Goal: Task Accomplishment & Management: Manage account settings

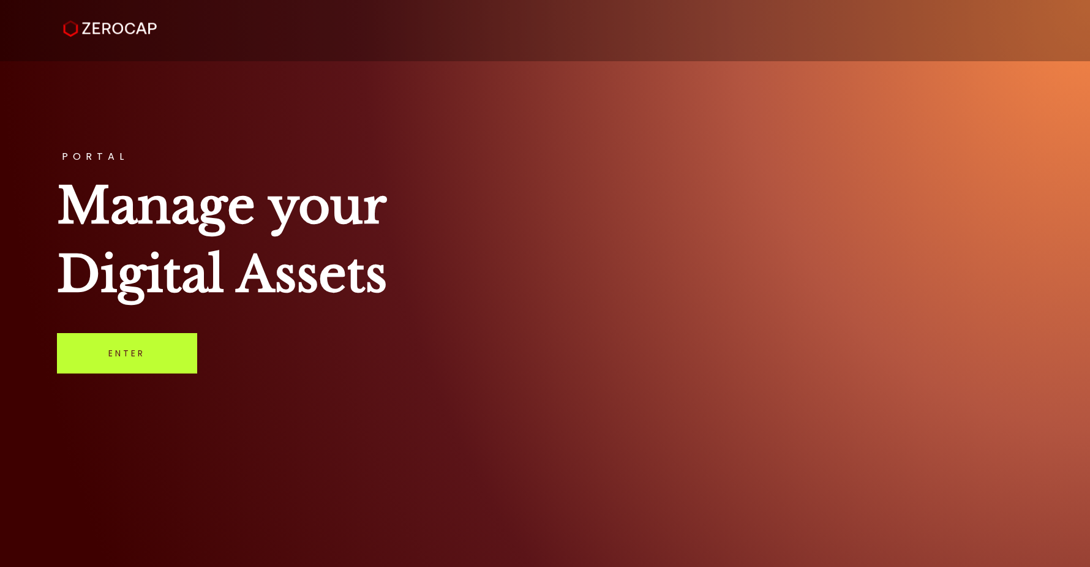
click at [157, 341] on link "Enter" at bounding box center [127, 353] width 140 height 40
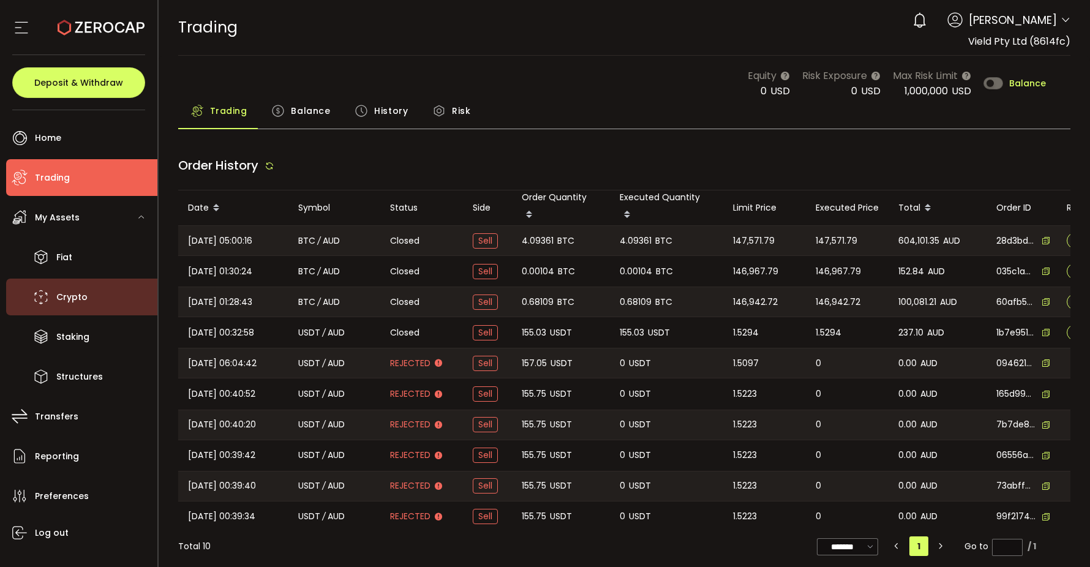
type input "***"
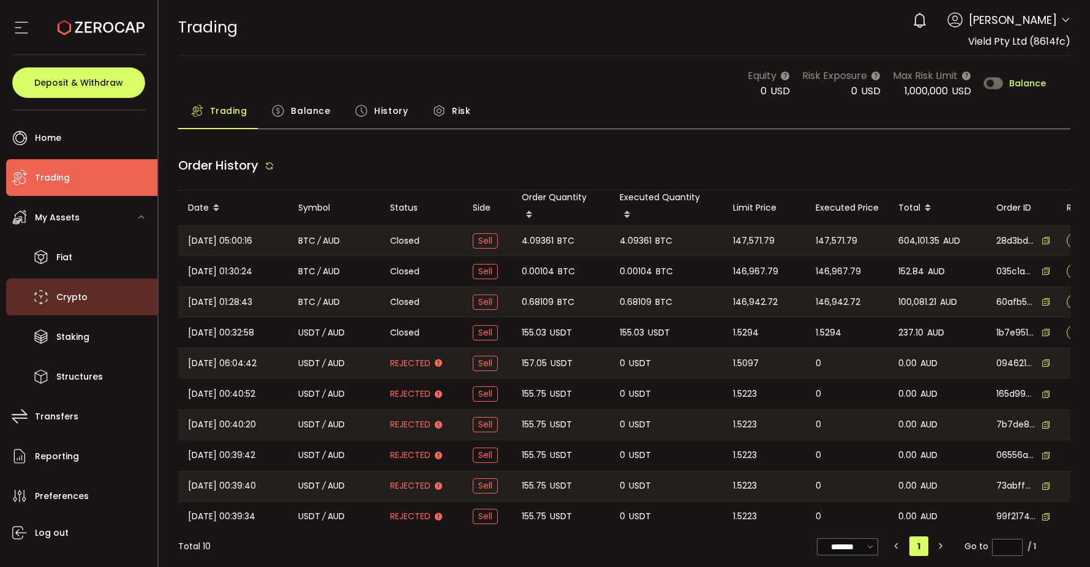
type input "***"
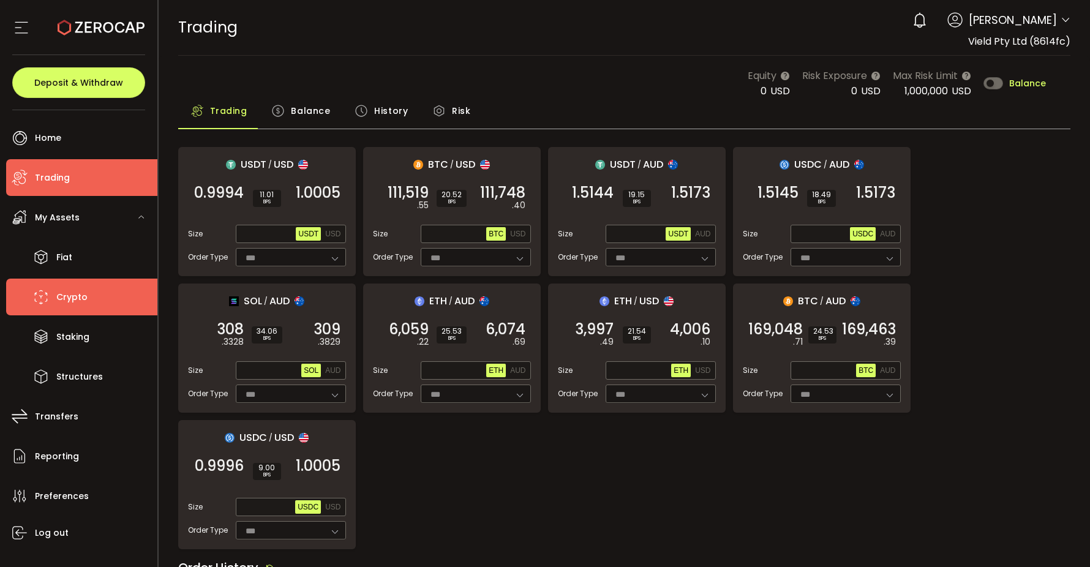
click at [89, 301] on li "Crypto" at bounding box center [81, 297] width 151 height 37
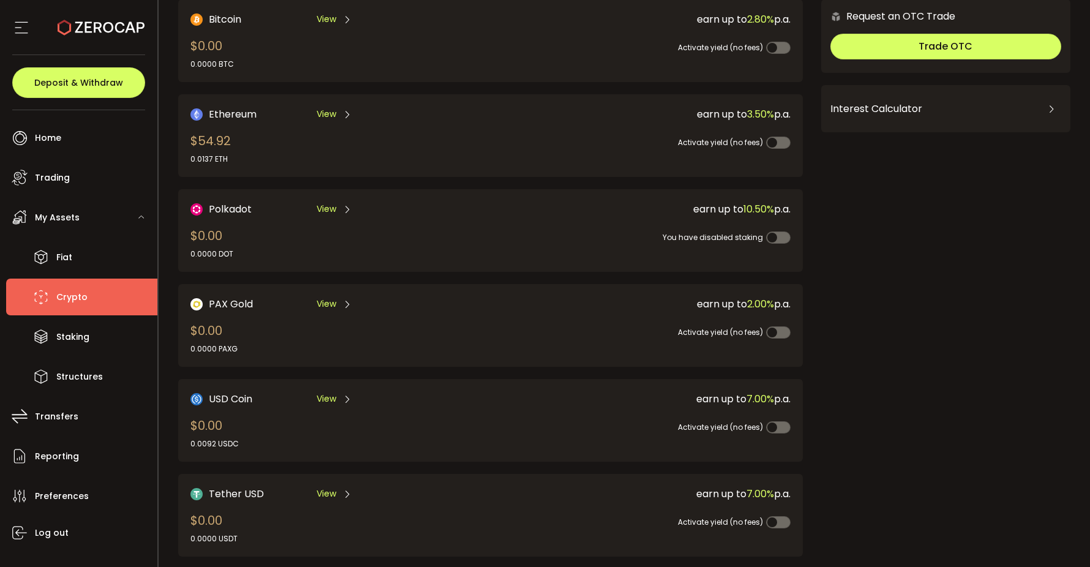
scroll to position [104, 0]
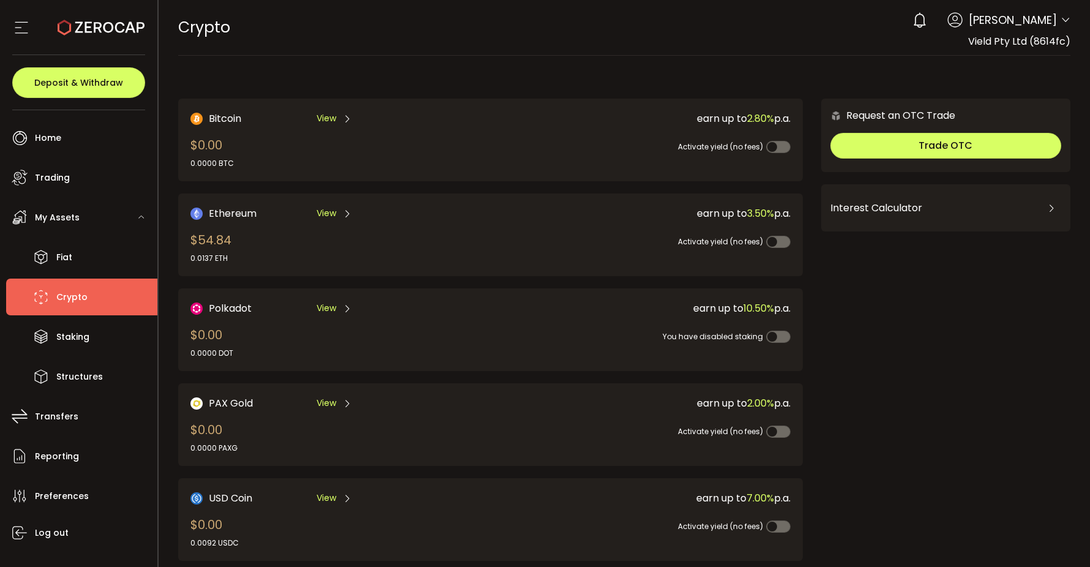
scroll to position [137, 0]
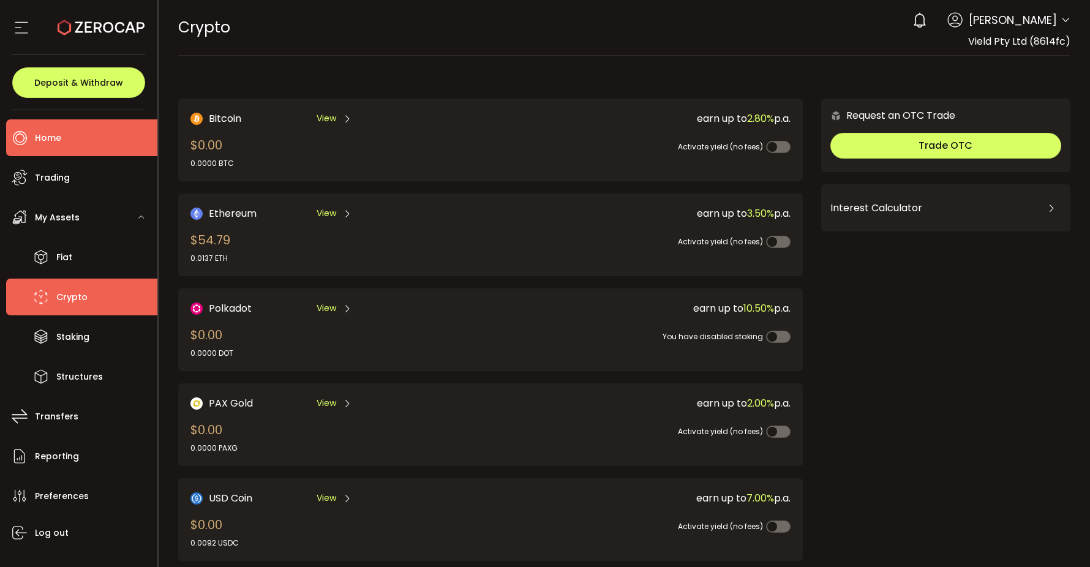
click at [85, 135] on li "Home" at bounding box center [81, 137] width 151 height 37
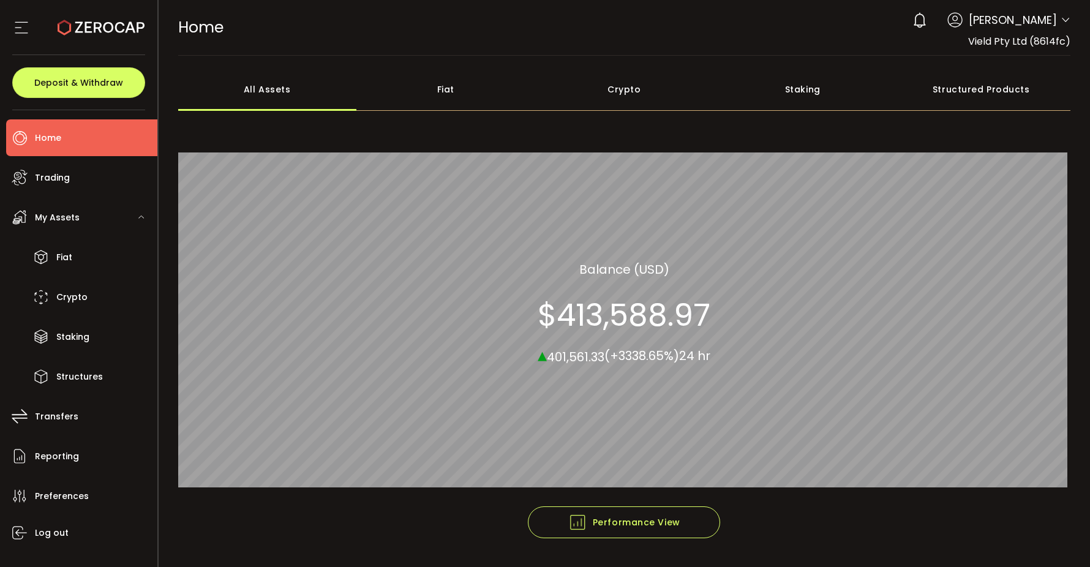
scroll to position [36, 0]
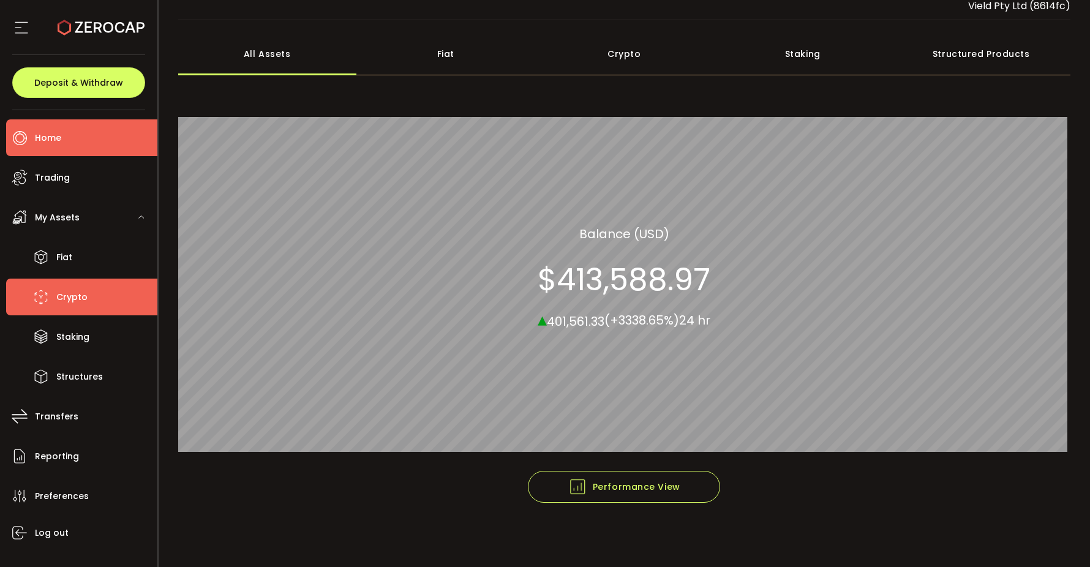
click at [85, 299] on span "Crypto" at bounding box center [71, 297] width 31 height 18
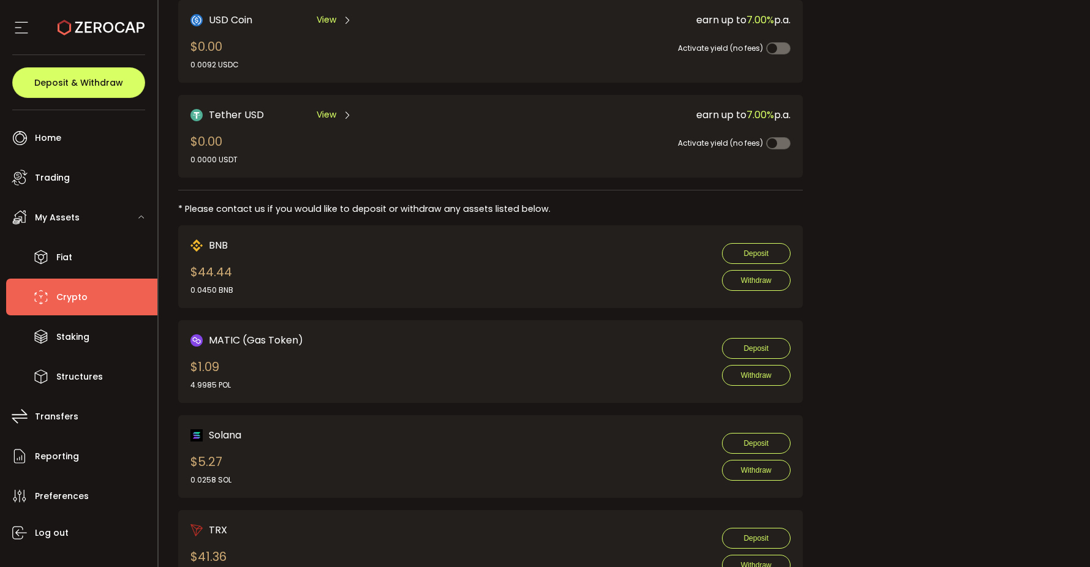
scroll to position [461, 0]
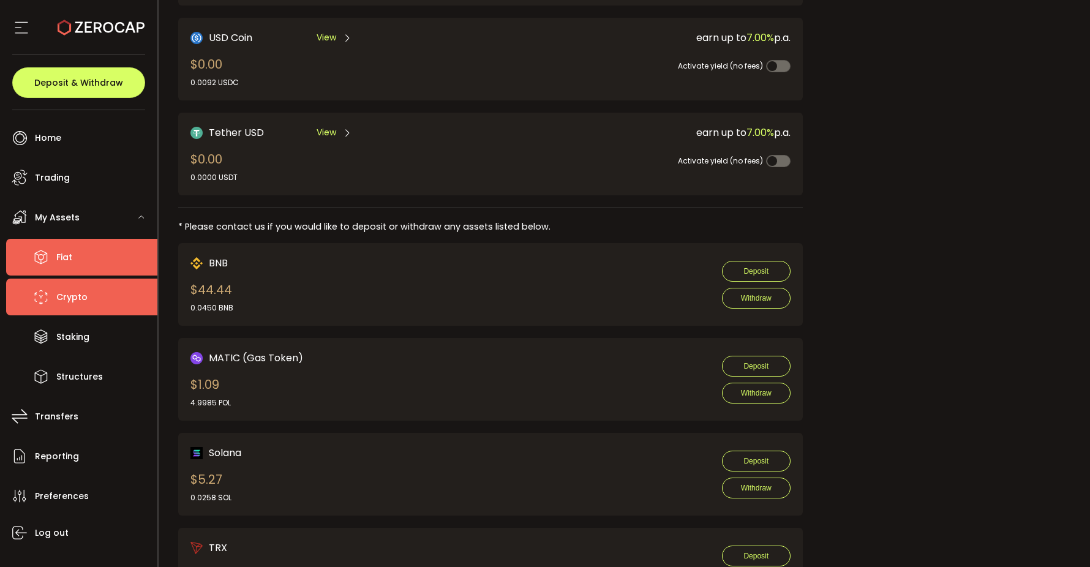
click at [88, 262] on li "Fiat" at bounding box center [81, 257] width 151 height 37
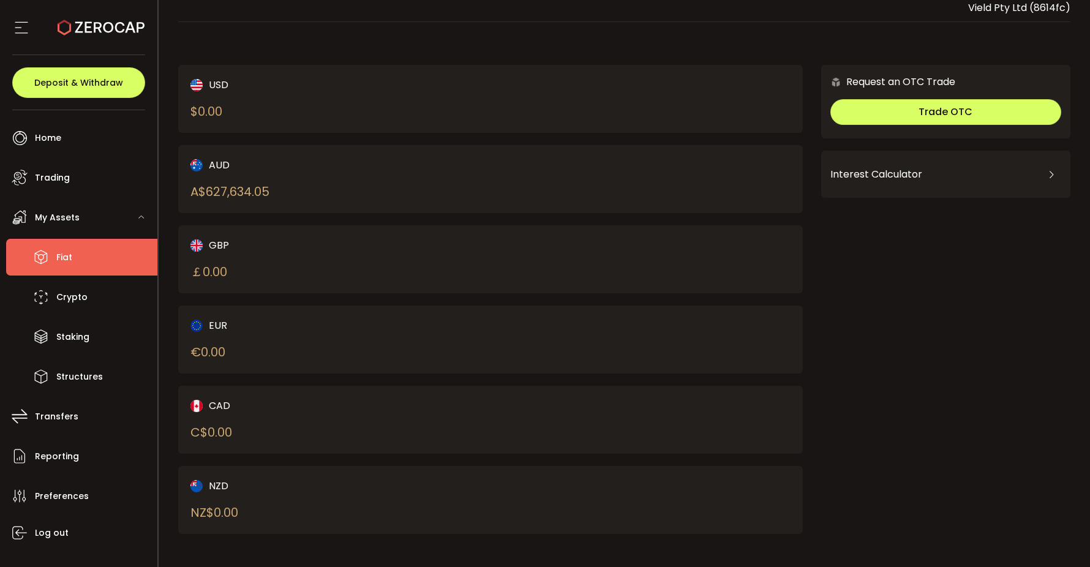
scroll to position [3, 0]
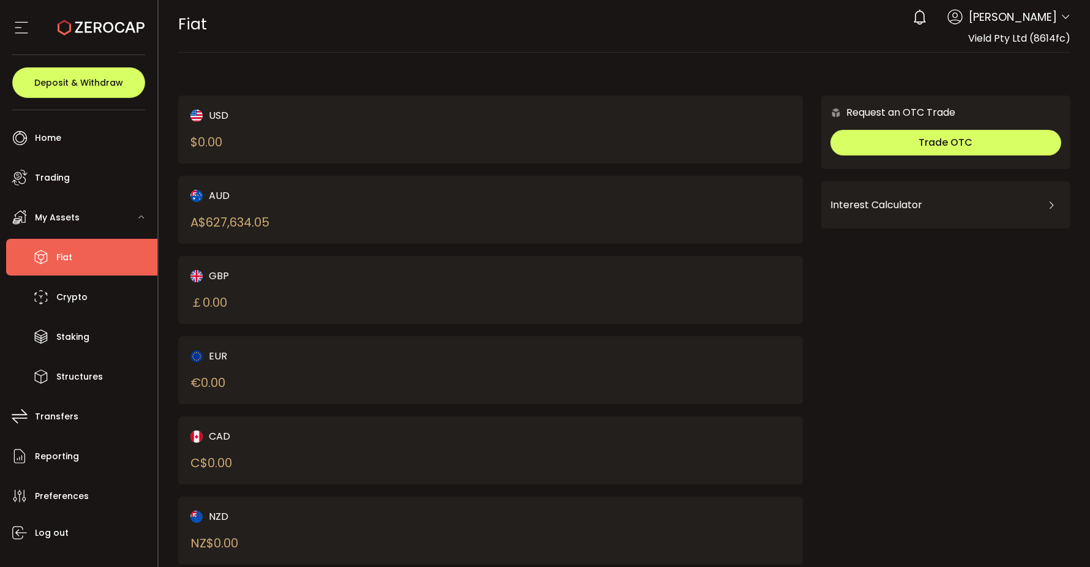
click at [259, 213] on div "A$ 627,634.05" at bounding box center [229, 222] width 79 height 18
click at [253, 225] on div "A$ 627,634.05" at bounding box center [229, 222] width 79 height 18
click at [257, 224] on div "A$ 627,634.05" at bounding box center [229, 222] width 79 height 18
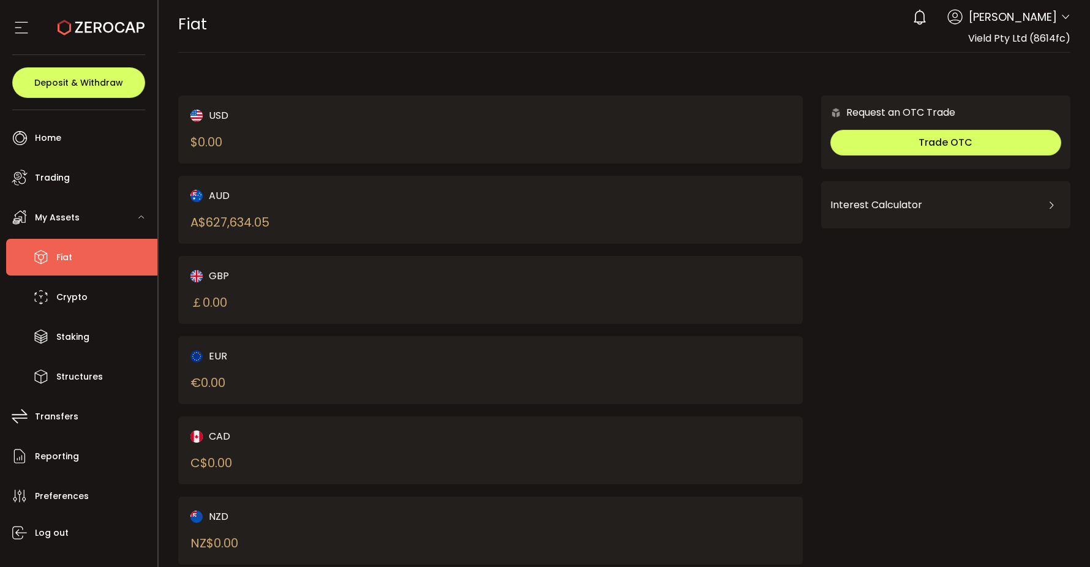
click at [213, 205] on div "AUD A$ 627,634.05" at bounding box center [325, 209] width 270 height 43
click at [206, 200] on div "AUD" at bounding box center [325, 195] width 270 height 15
click at [195, 198] on img at bounding box center [196, 196] width 12 height 12
drag, startPoint x: 208, startPoint y: 216, endPoint x: 284, endPoint y: 220, distance: 75.5
click at [284, 220] on div "AUD A$ 627,634.05" at bounding box center [325, 209] width 270 height 43
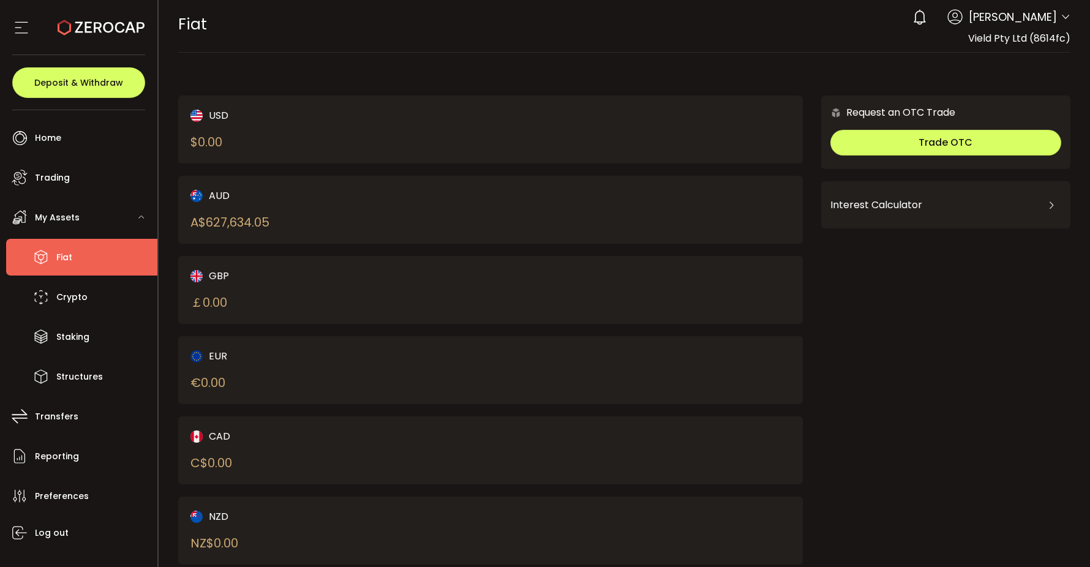
click at [284, 220] on div "AUD A$ 627,634.05" at bounding box center [325, 209] width 270 height 43
drag, startPoint x: 318, startPoint y: 220, endPoint x: 217, endPoint y: 222, distance: 100.5
click at [217, 222] on div "AUD A$ 627,634.05" at bounding box center [325, 209] width 270 height 43
click at [217, 222] on div "A$ 627,634.05" at bounding box center [229, 222] width 79 height 18
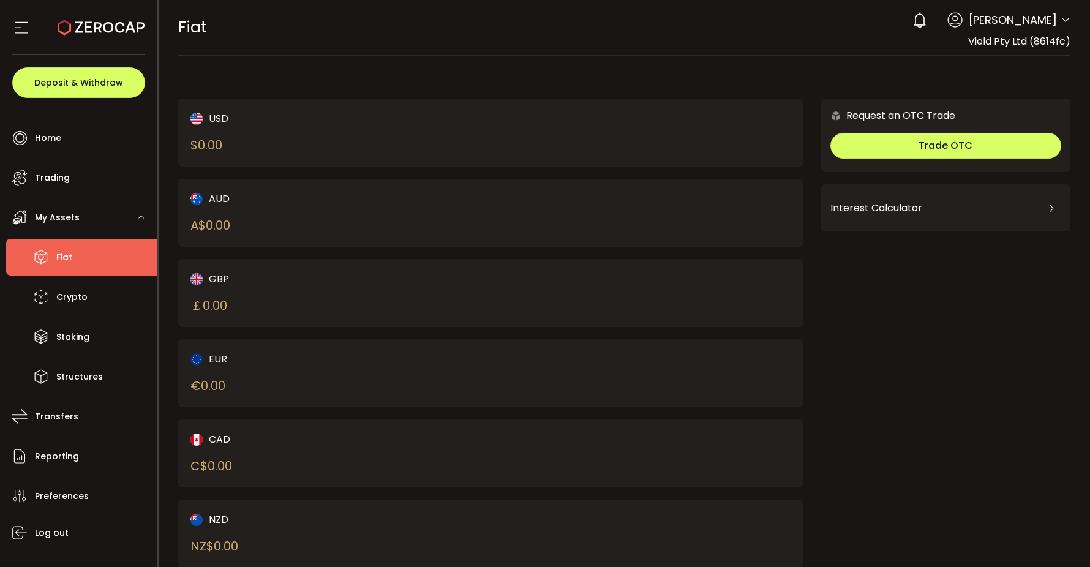
scroll to position [34, 0]
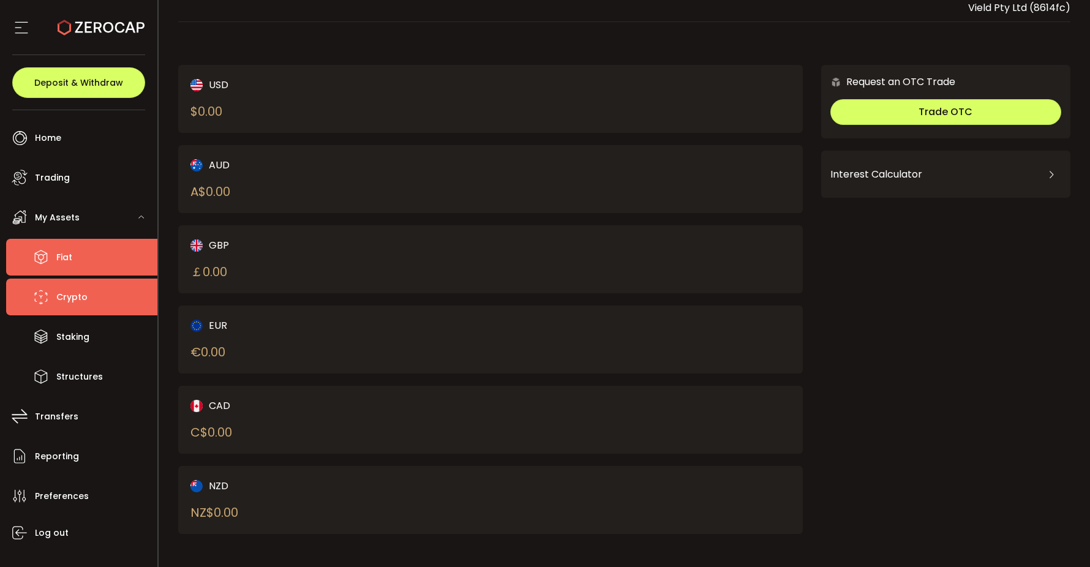
click at [107, 293] on li "Crypto" at bounding box center [81, 297] width 151 height 37
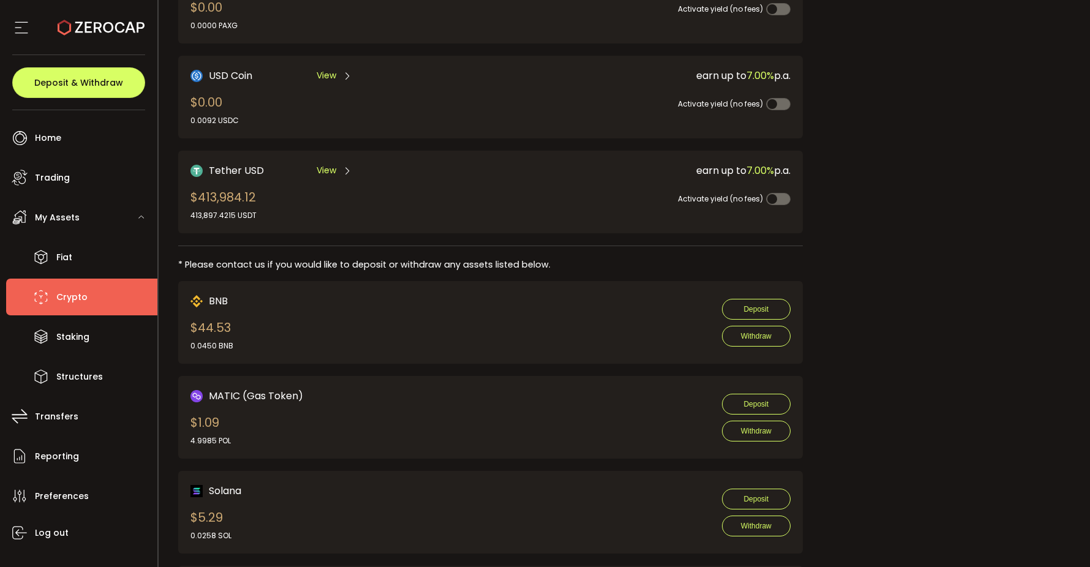
scroll to position [421, 0]
click at [333, 169] on span "View" at bounding box center [327, 171] width 20 height 13
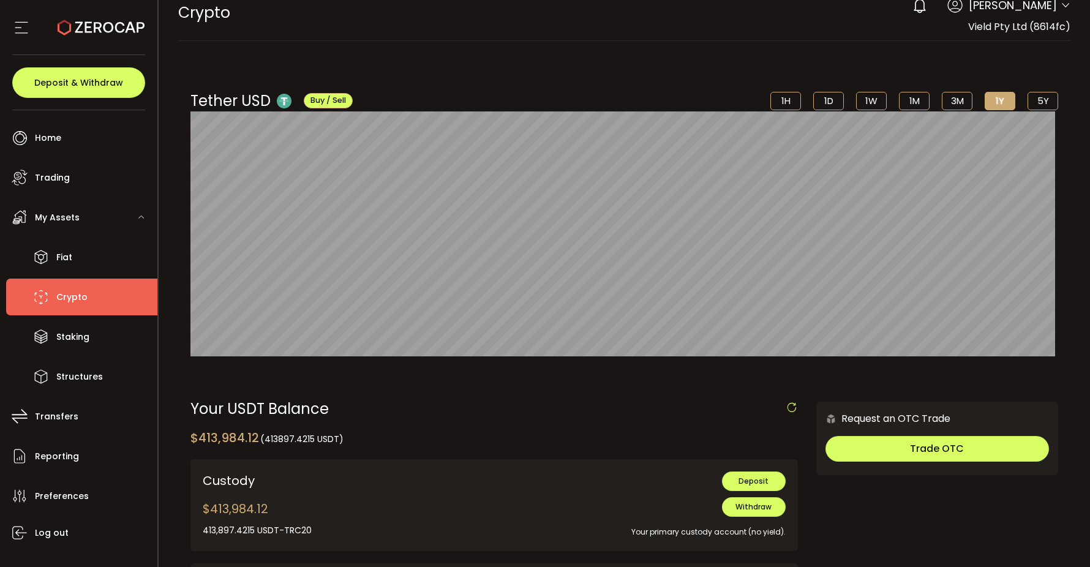
scroll to position [25, 0]
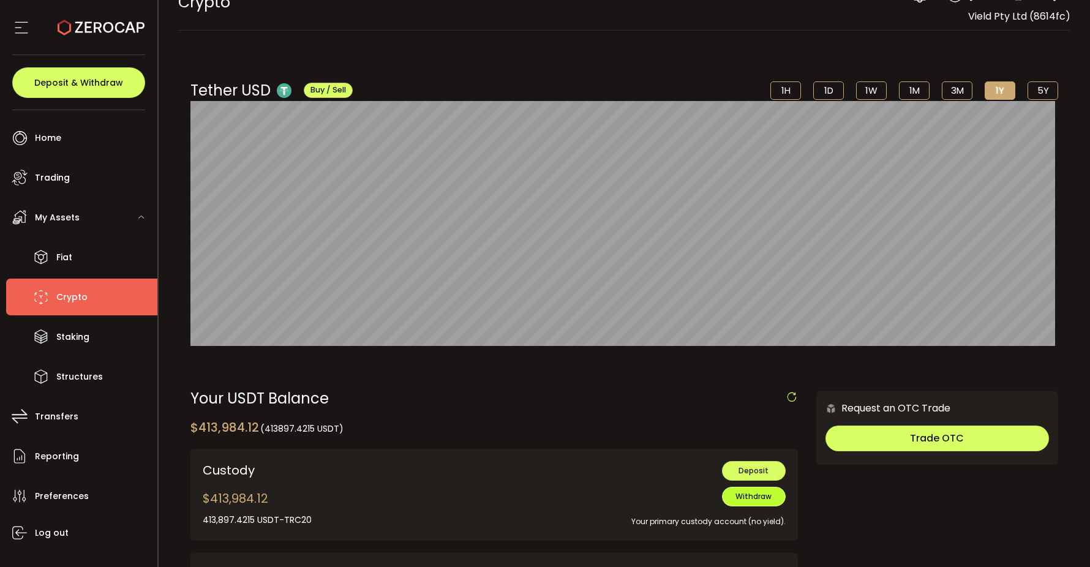
click at [750, 497] on span "Withdraw" at bounding box center [754, 496] width 36 height 10
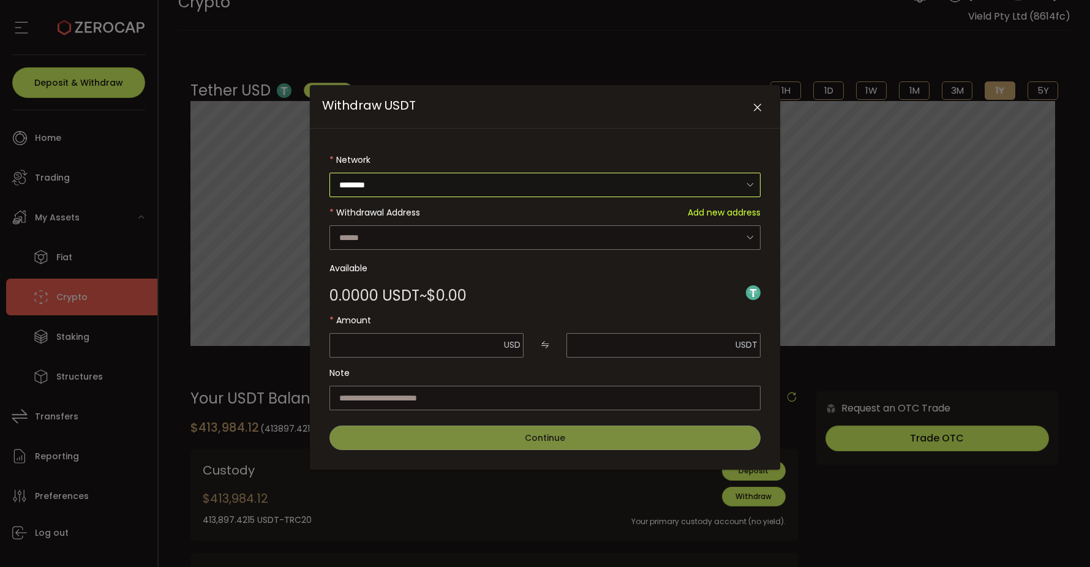
click at [608, 180] on input "********" at bounding box center [545, 185] width 431 height 24
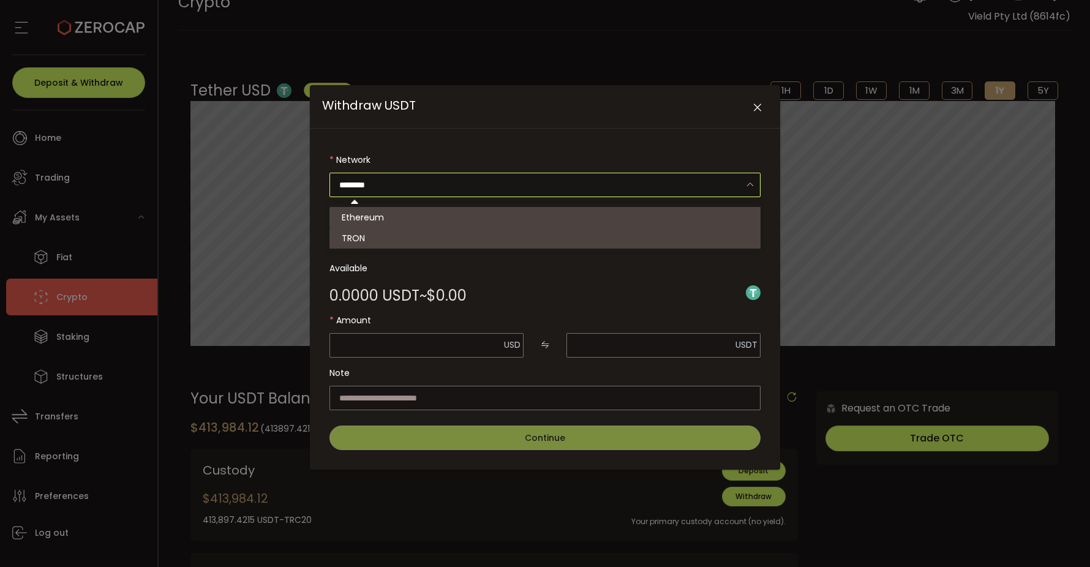
click at [509, 241] on li "TRON" at bounding box center [547, 238] width 435 height 21
type input "****"
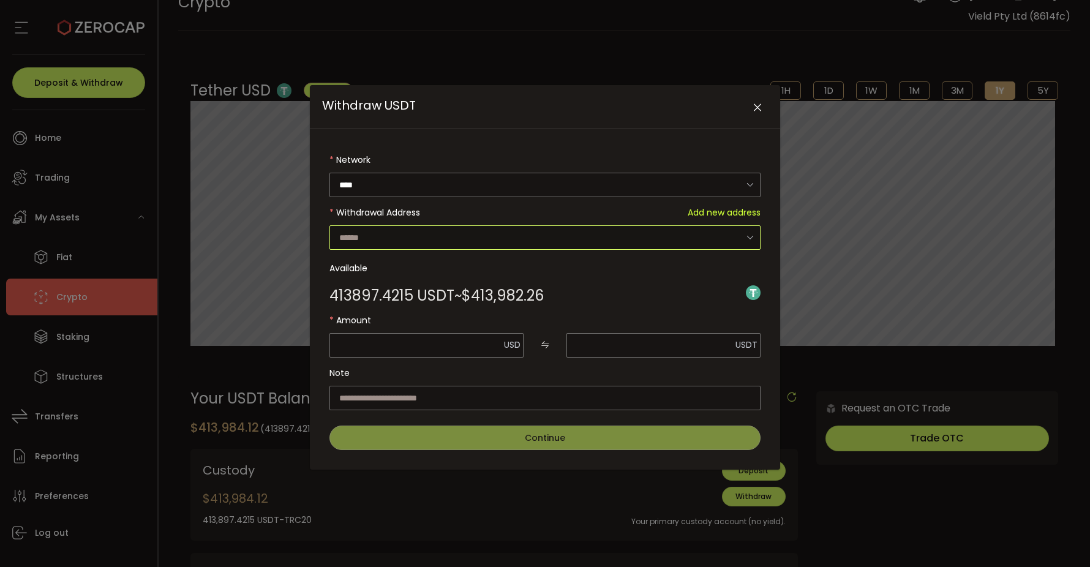
click at [731, 234] on input "Withdraw USDT" at bounding box center [545, 237] width 431 height 24
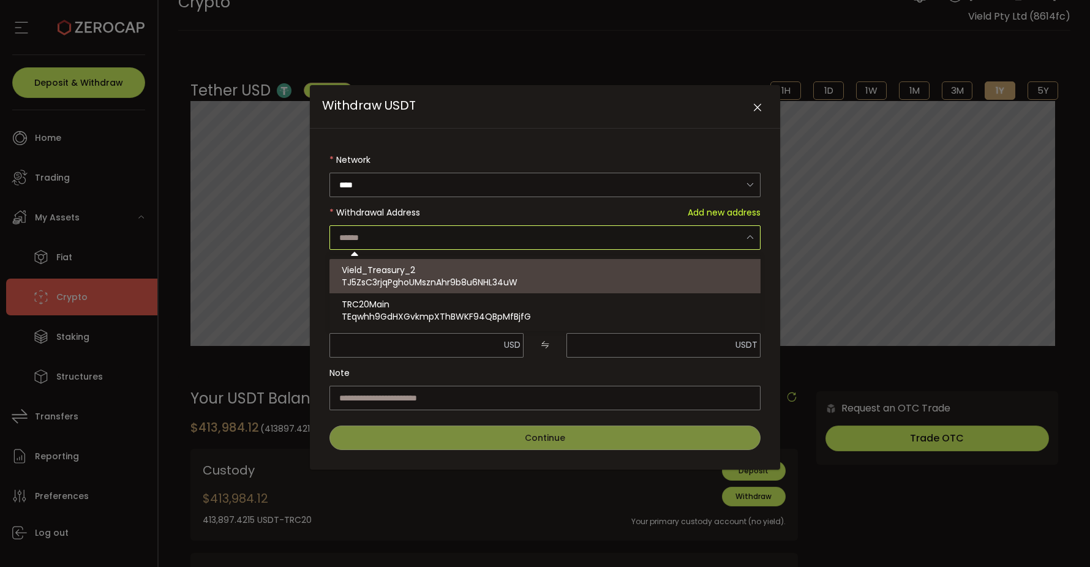
click at [592, 269] on div "Vield_Treasury_2 TJ5ZsC3rjqPghoUMsznAhr9b8u6NHL34uW" at bounding box center [547, 276] width 410 height 34
type input "**********"
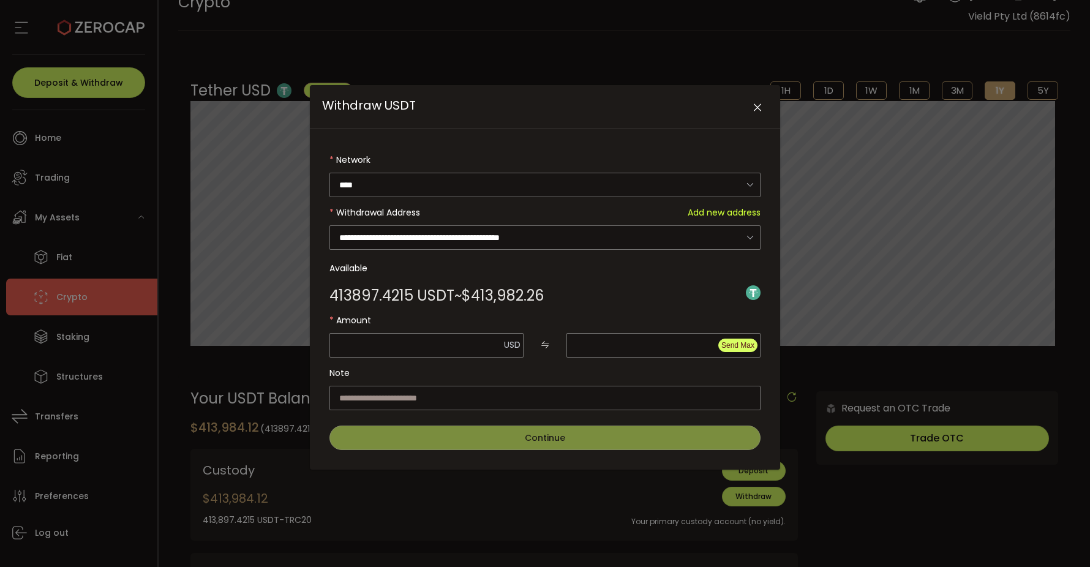
click at [737, 345] on span "Send Max" at bounding box center [738, 345] width 33 height 9
type input "*********"
type input "**********"
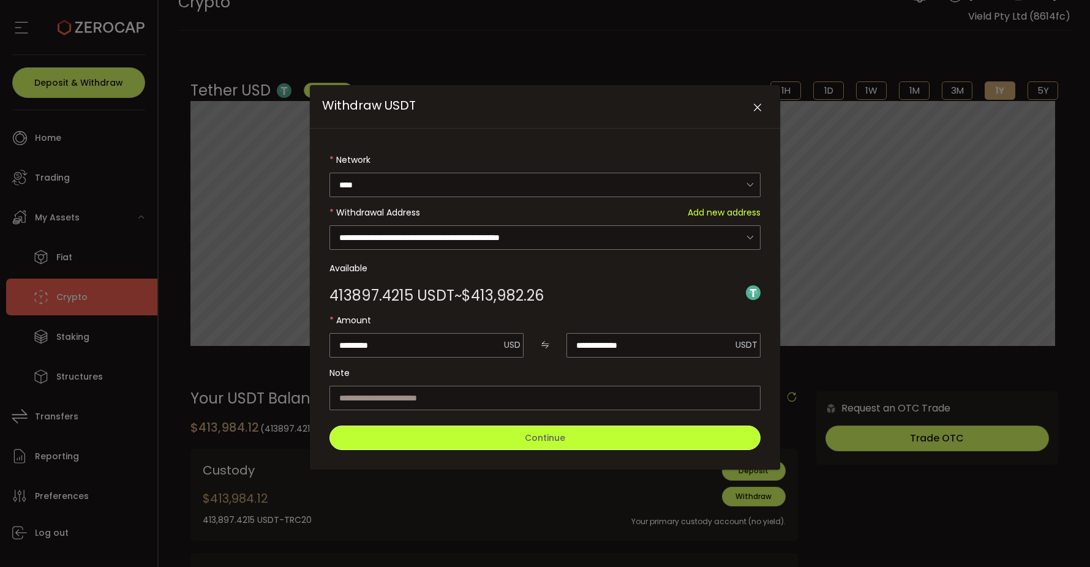
click at [566, 431] on button "Continue" at bounding box center [545, 438] width 431 height 24
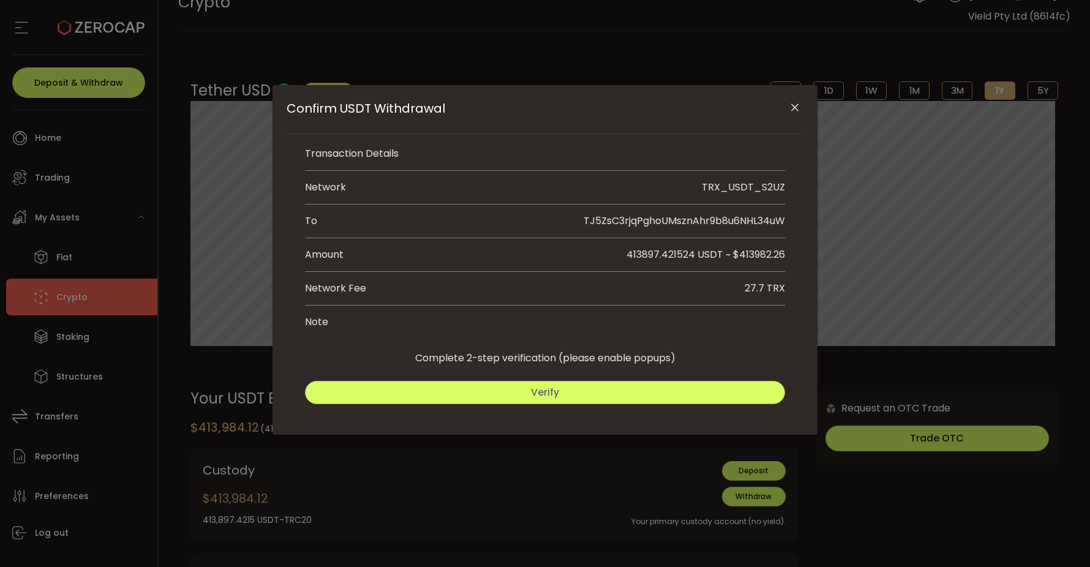
click at [568, 384] on button "Verify" at bounding box center [545, 392] width 480 height 23
click at [592, 391] on button "Submit" at bounding box center [666, 392] width 237 height 23
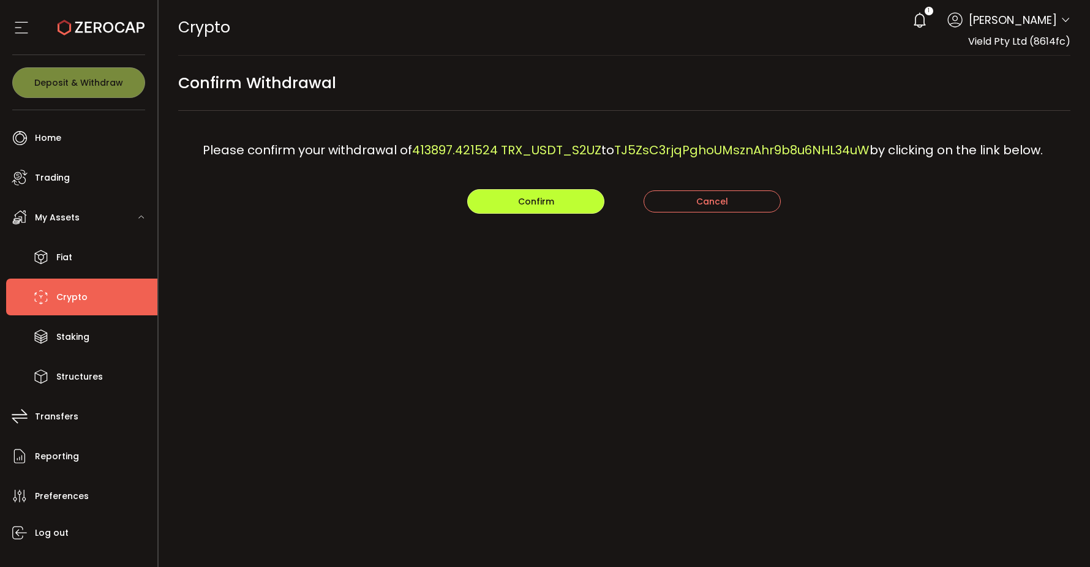
click at [579, 214] on button "Confirm" at bounding box center [535, 201] width 137 height 24
